Goal: Information Seeking & Learning: Find specific fact

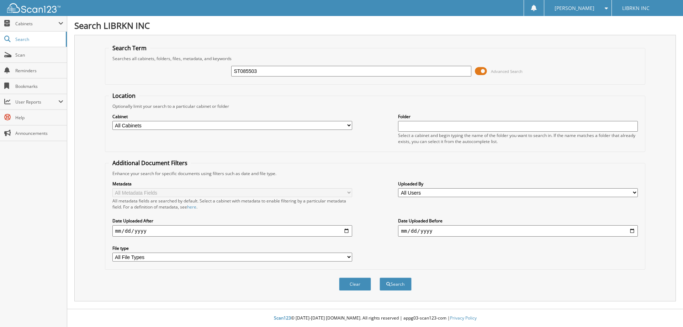
type input "ST085503"
click at [379, 277] on button "Search" at bounding box center [395, 283] width 32 height 13
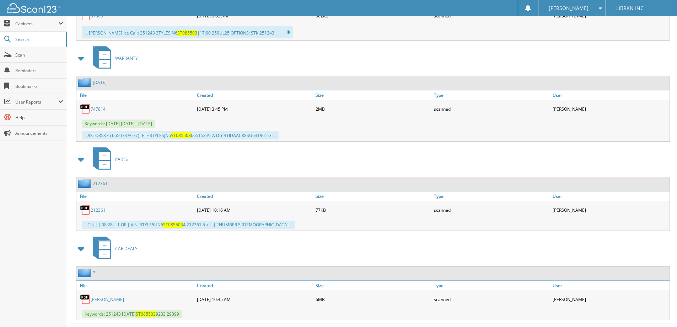
scroll to position [394, 0]
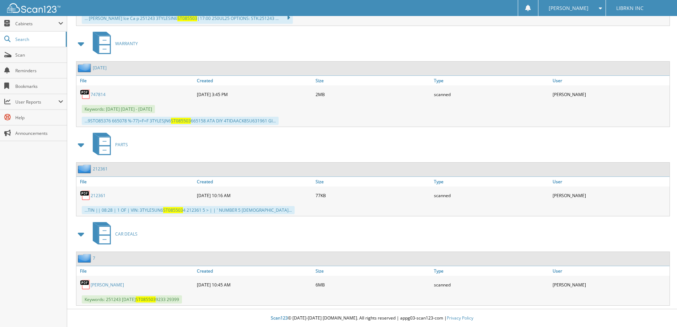
click at [115, 285] on link "[PERSON_NAME]" at bounding box center [107, 285] width 33 height 6
